Goal: Browse casually: Explore the website without a specific task or goal

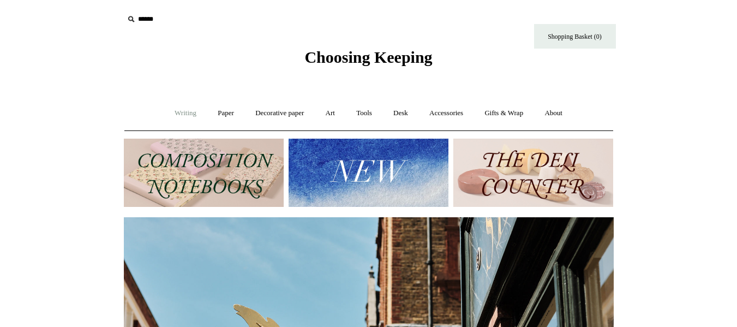
click at [179, 116] on link "Writing +" at bounding box center [185, 113] width 41 height 29
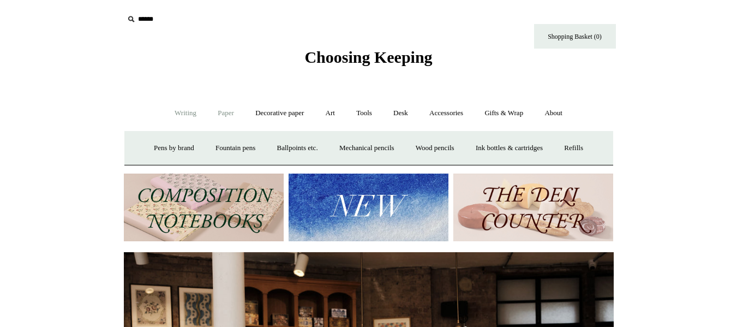
click at [225, 115] on link "Paper +" at bounding box center [226, 113] width 36 height 29
click at [206, 148] on link "Notebooks +" at bounding box center [216, 148] width 50 height 29
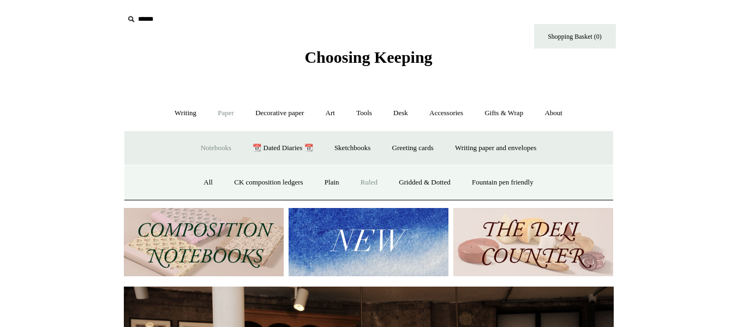
click at [371, 184] on link "Ruled" at bounding box center [369, 182] width 37 height 29
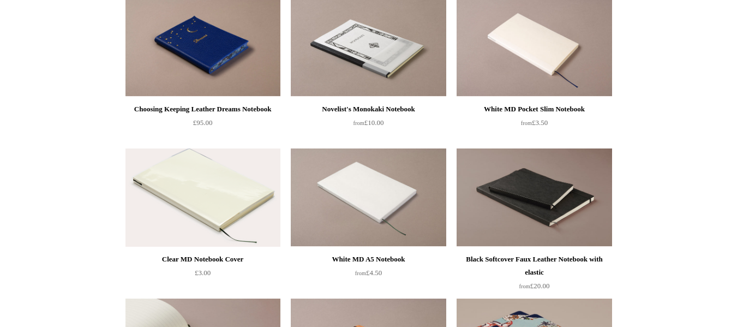
scroll to position [382, 0]
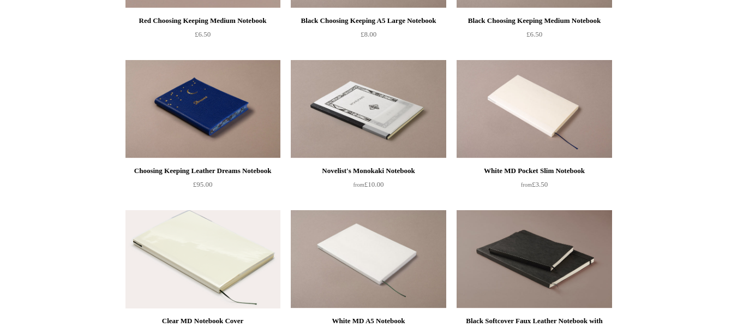
click at [224, 136] on img at bounding box center [202, 109] width 155 height 98
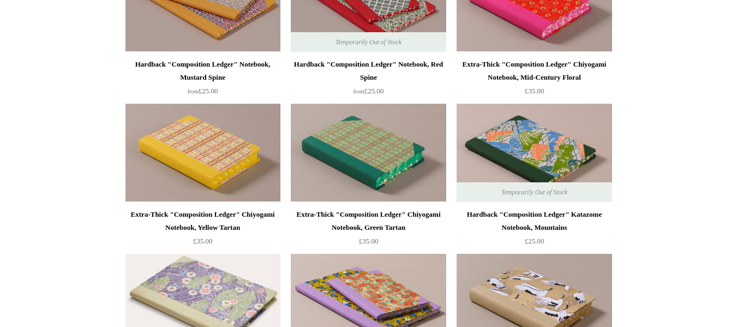
scroll to position [1091, 0]
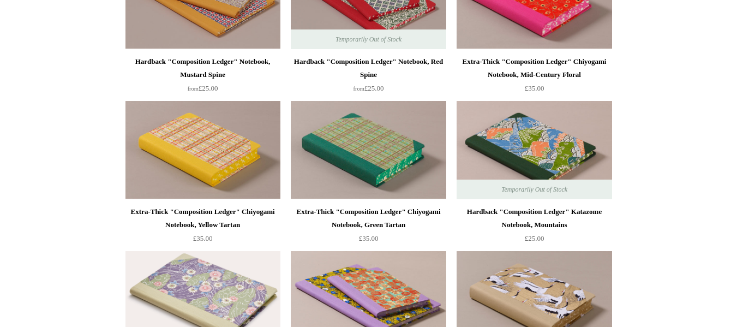
click at [405, 207] on div "Extra-Thick "Composition Ledger" Chiyogami Notebook, Green Tartan" at bounding box center [367, 218] width 149 height 26
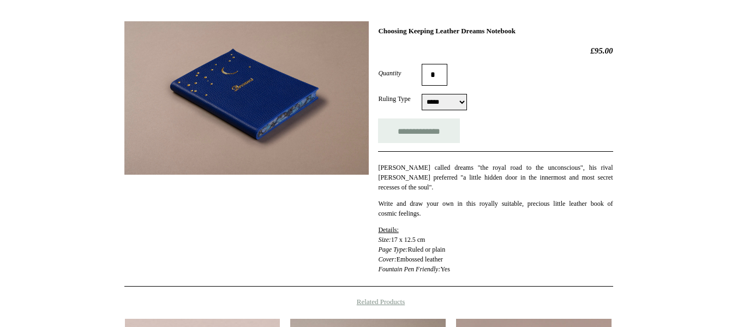
scroll to position [164, 0]
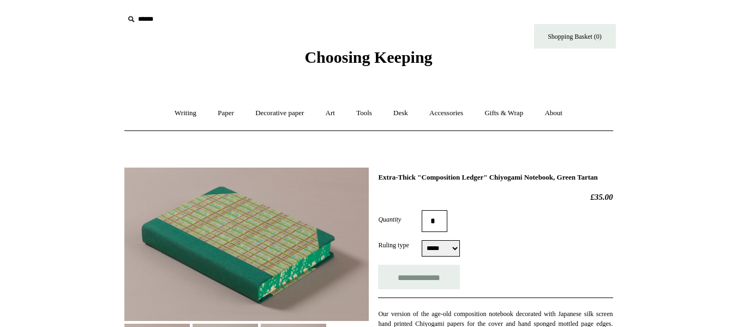
select select "*****"
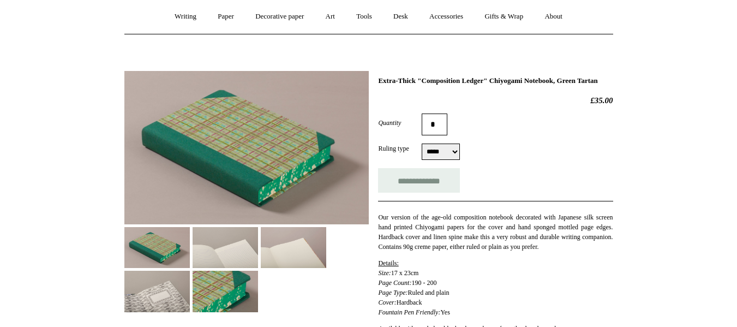
scroll to position [109, 0]
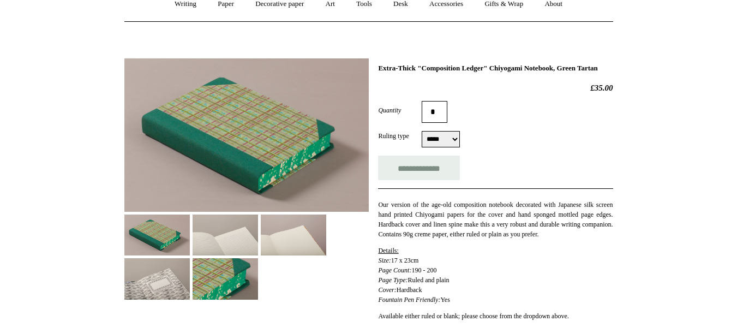
click at [235, 241] on img at bounding box center [225, 234] width 65 height 41
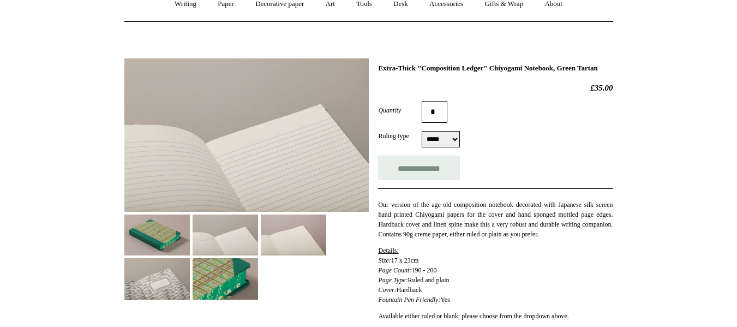
click at [143, 284] on img at bounding box center [156, 278] width 65 height 41
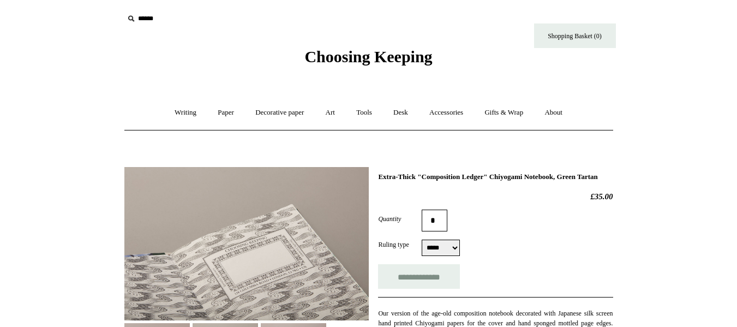
scroll to position [0, 0]
click at [276, 104] on link "Decorative paper +" at bounding box center [279, 113] width 68 height 29
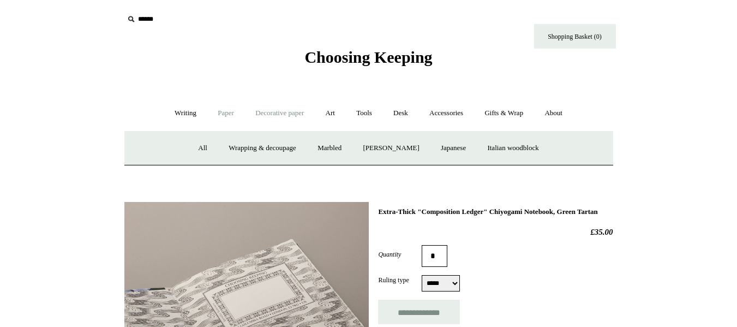
click at [212, 114] on link "Paper +" at bounding box center [226, 113] width 36 height 29
click at [364, 116] on link "Tools +" at bounding box center [363, 113] width 35 height 29
click at [327, 113] on link "Art +" at bounding box center [330, 113] width 29 height 29
click at [404, 113] on link "Desk +" at bounding box center [400, 113] width 34 height 29
click at [236, 147] on link "Pen pots" at bounding box center [239, 148] width 44 height 29
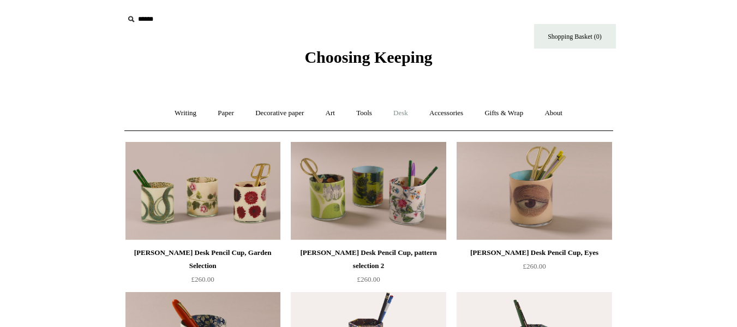
click at [411, 115] on link "Desk +" at bounding box center [400, 113] width 34 height 29
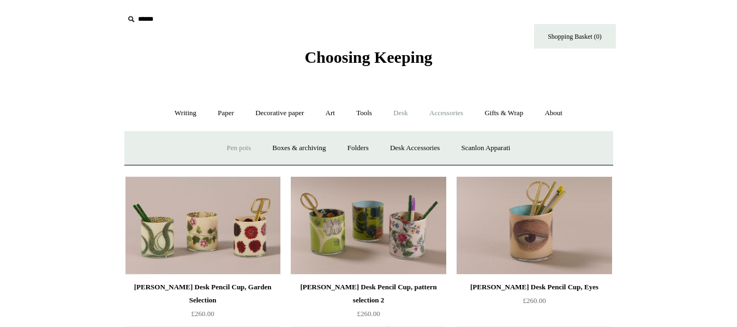
click at [445, 116] on link "Accessories +" at bounding box center [445, 113] width 53 height 29
click at [250, 155] on link "Pen cases" at bounding box center [247, 148] width 47 height 29
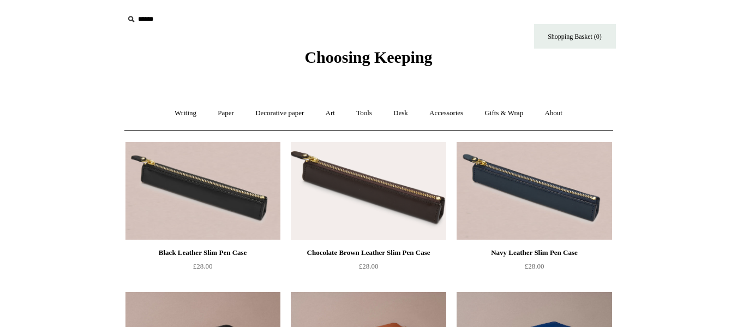
scroll to position [55, 0]
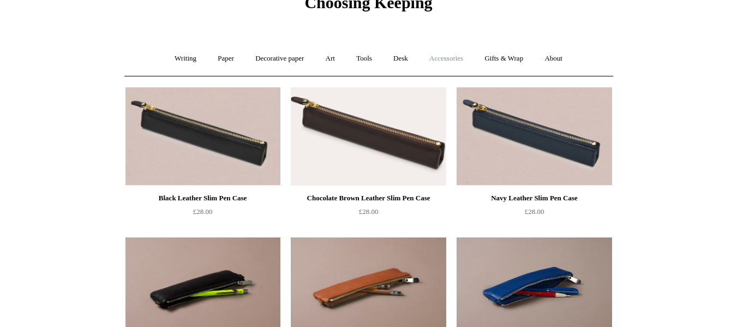
click at [449, 57] on link "Accessories +" at bounding box center [445, 58] width 53 height 29
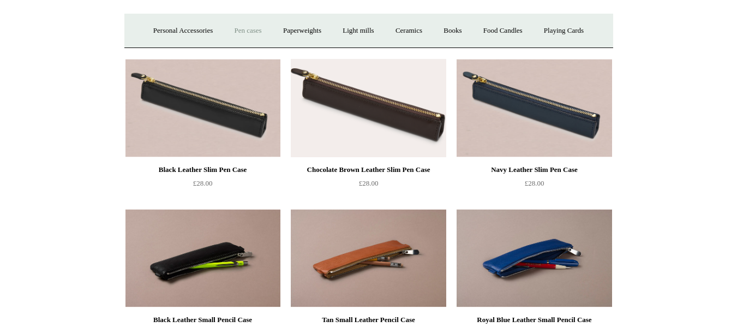
scroll to position [109, 0]
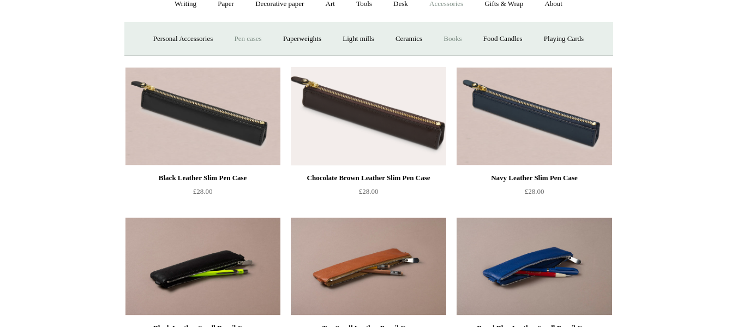
click at [457, 41] on link "Books" at bounding box center [453, 39] width 38 height 29
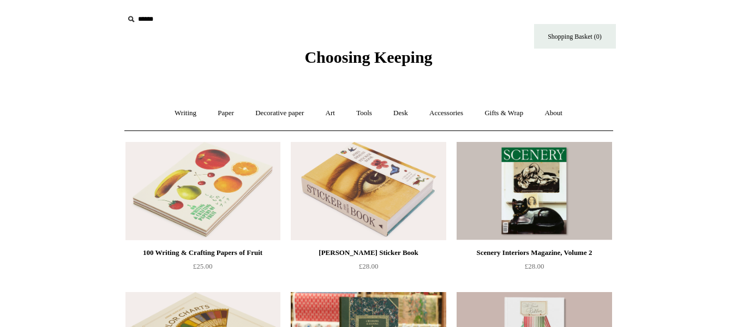
scroll to position [164, 0]
